Goal: Find contact information: Find contact information

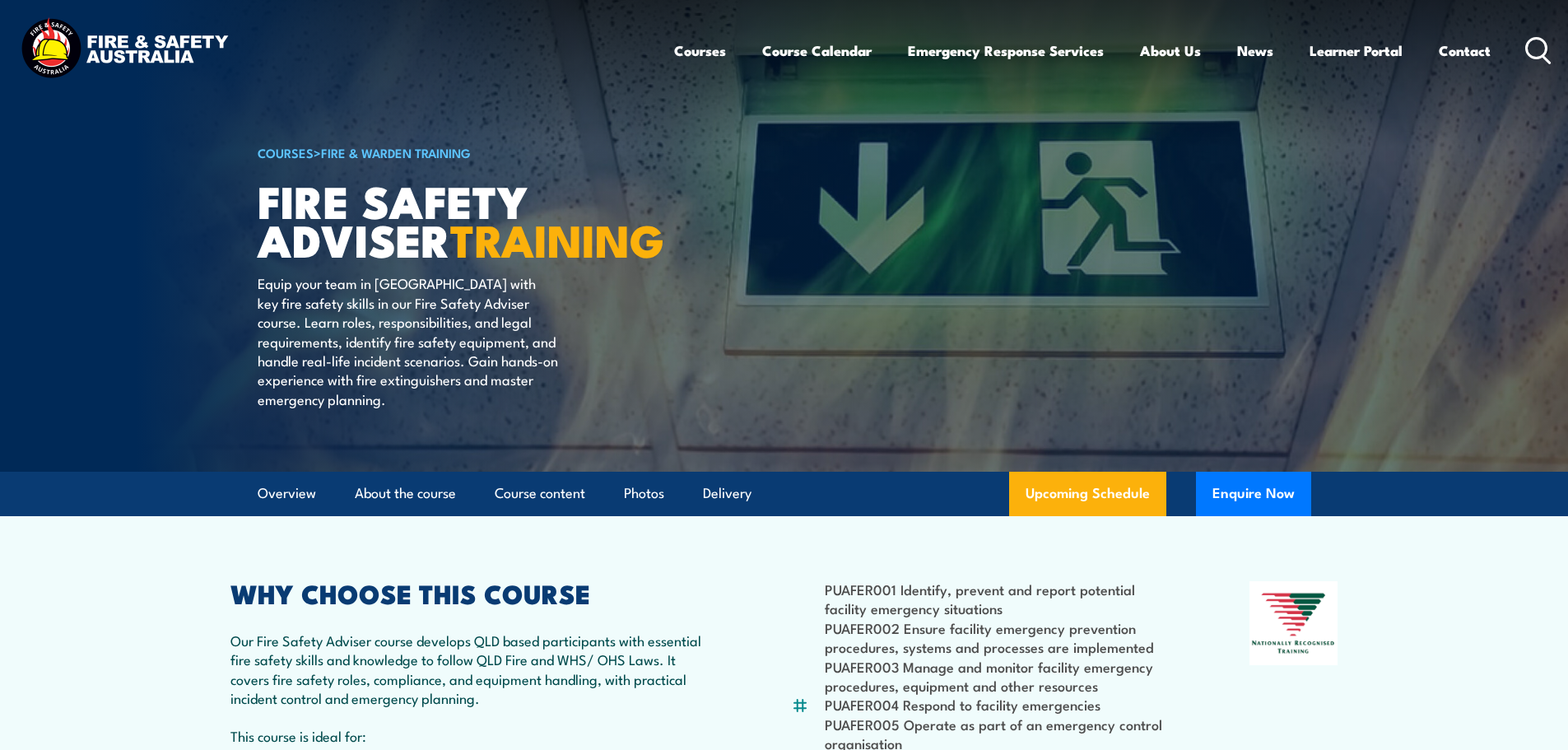
click at [162, 53] on img at bounding box center [124, 50] width 216 height 71
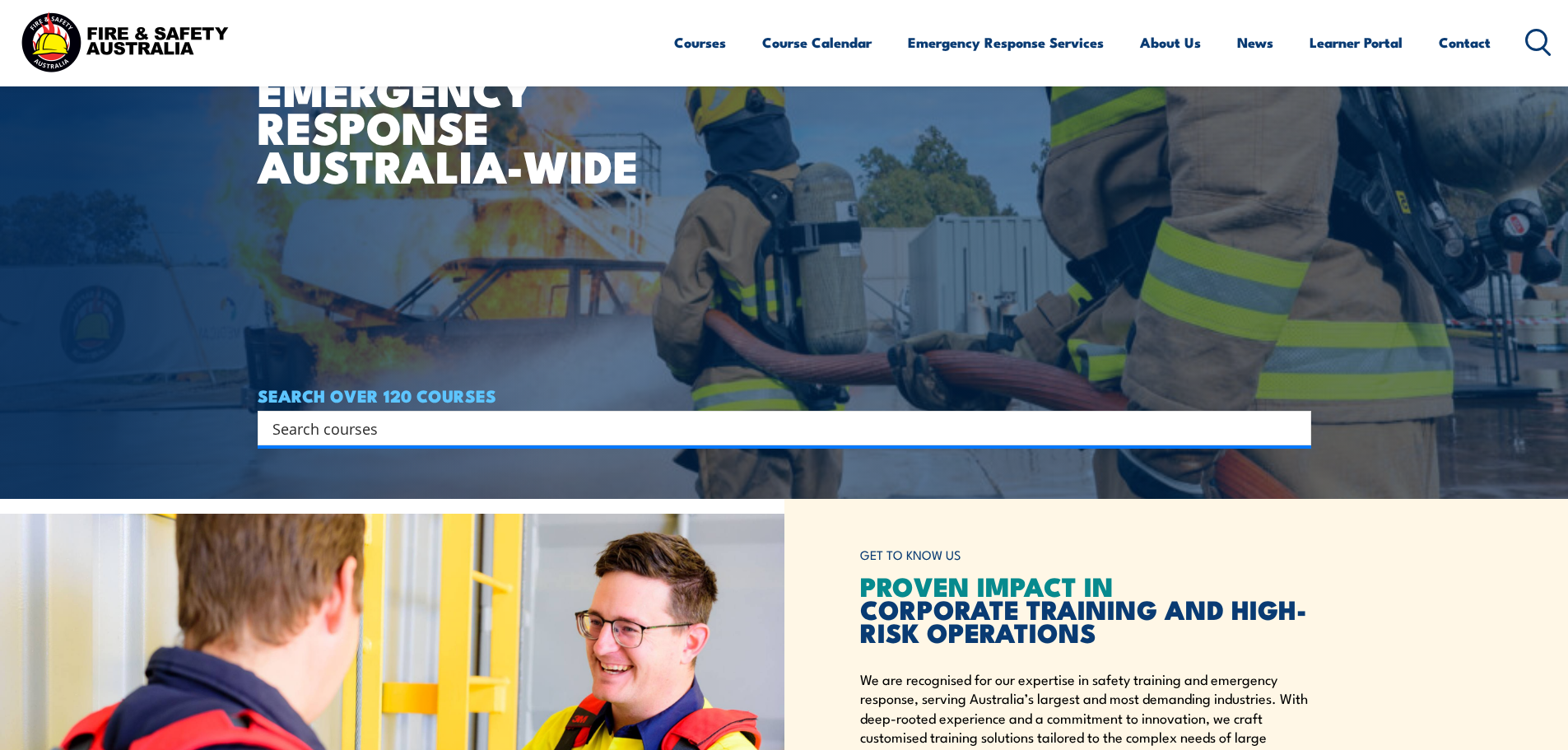
scroll to position [245, 0]
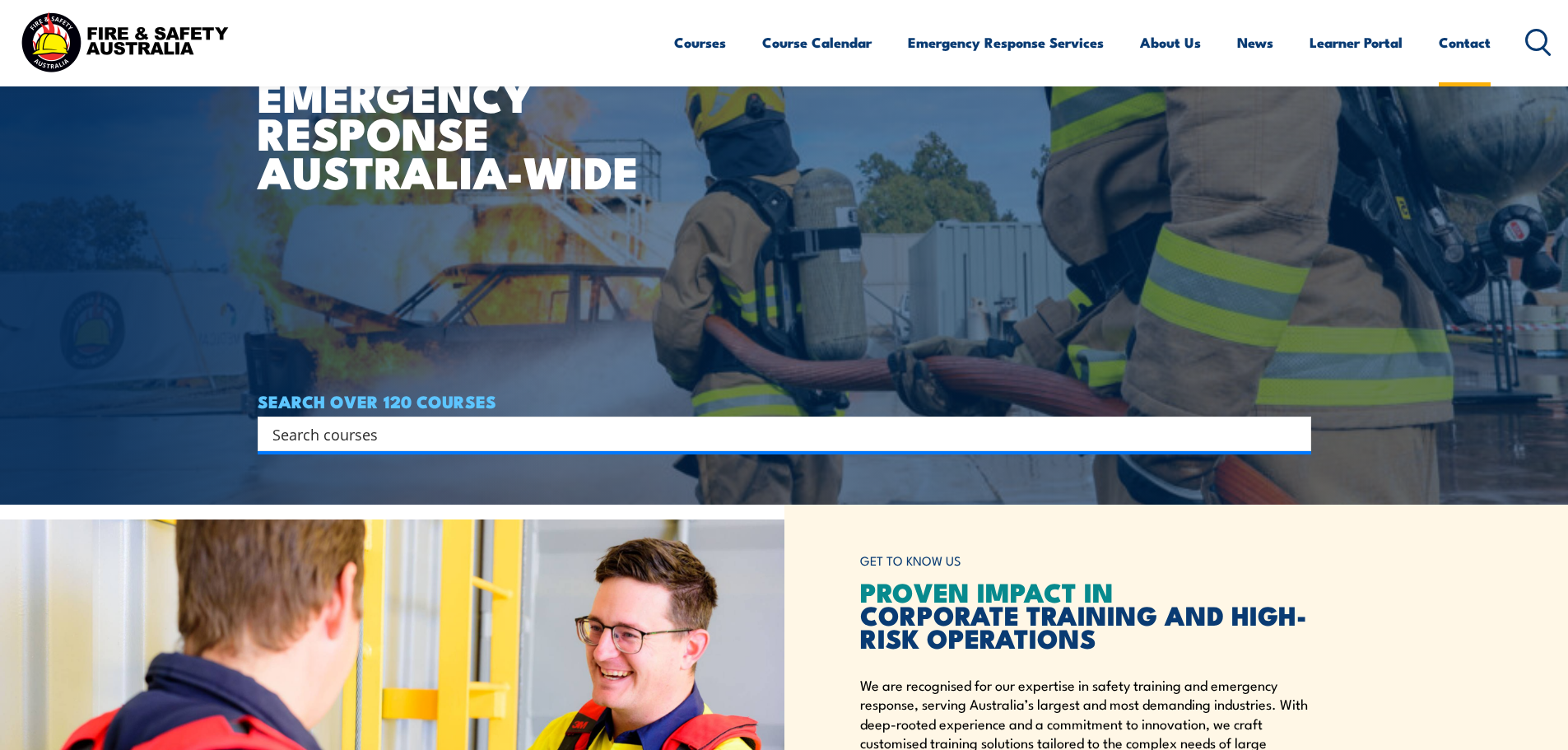
click at [1453, 50] on link "Contact" at bounding box center [1464, 43] width 52 height 43
